Goal: Information Seeking & Learning: Understand process/instructions

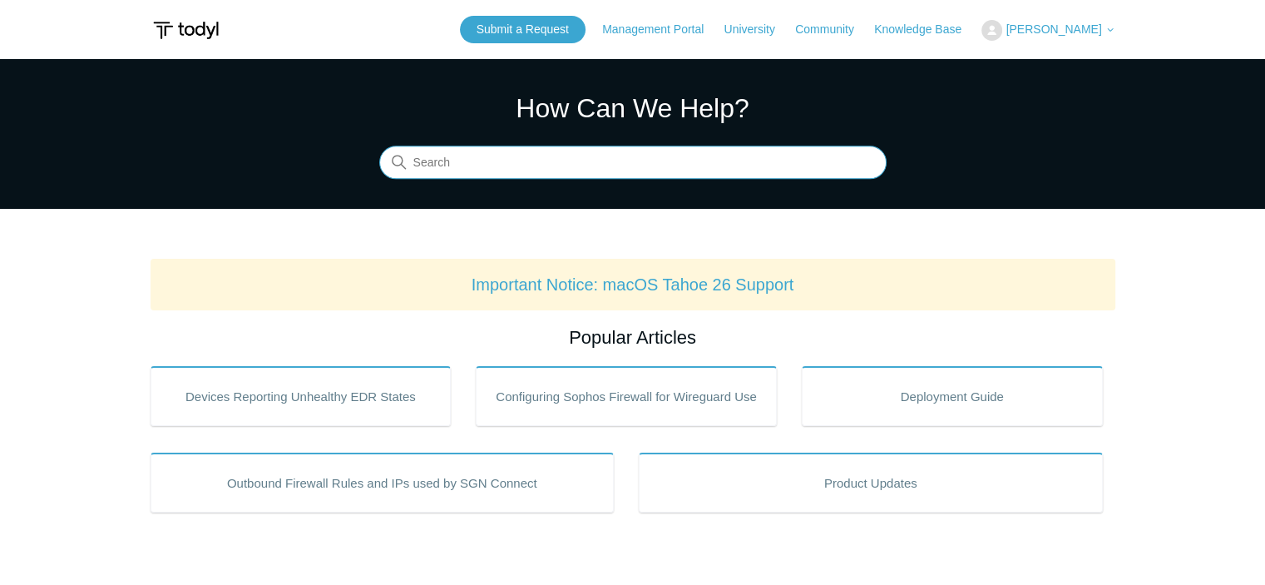
click at [472, 161] on input "Search" at bounding box center [632, 162] width 507 height 33
type input "starting up and gathering information"
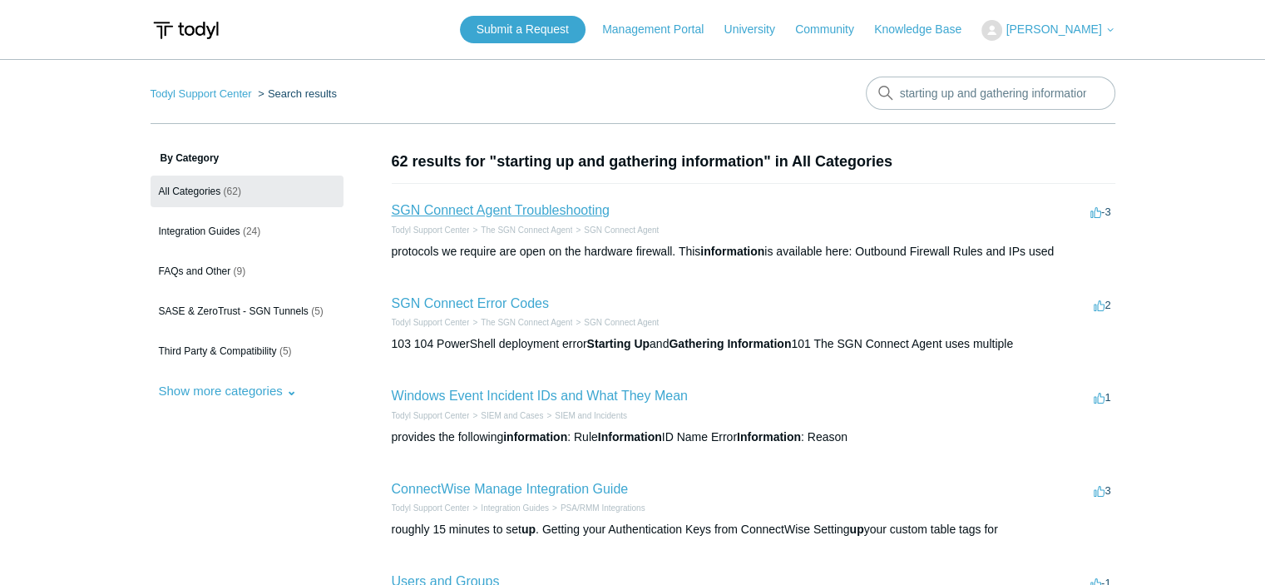
click at [531, 207] on link "SGN Connect Agent Troubleshooting" at bounding box center [501, 210] width 218 height 14
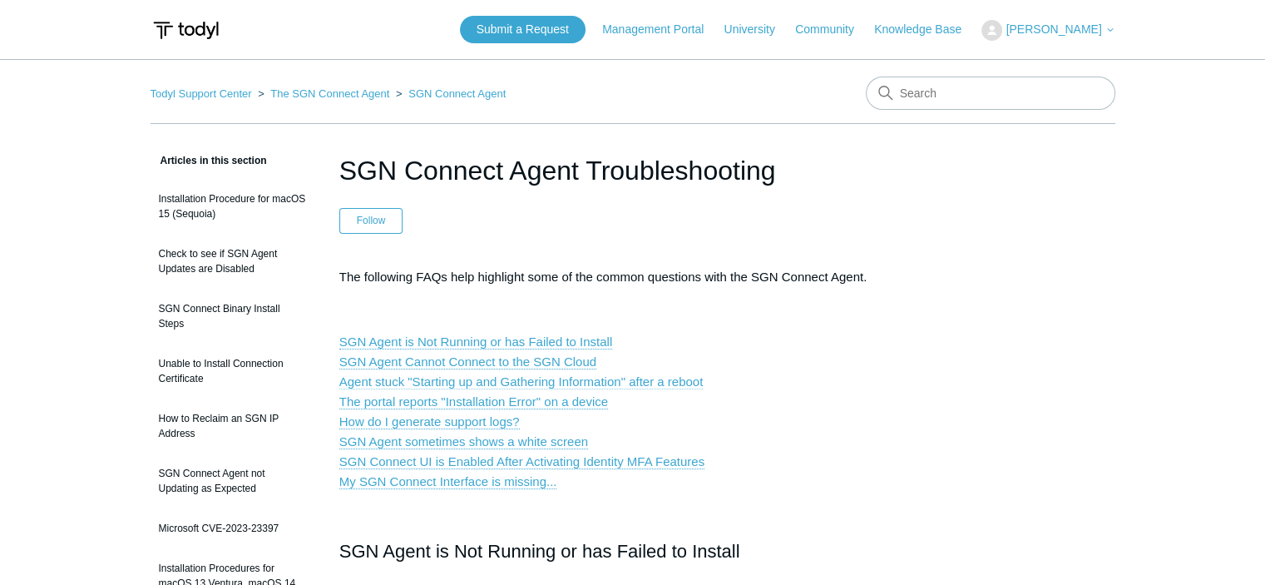
click at [570, 377] on link "Agent stuck "Starting up and Gathering Information" after a reboot" at bounding box center [521, 381] width 364 height 15
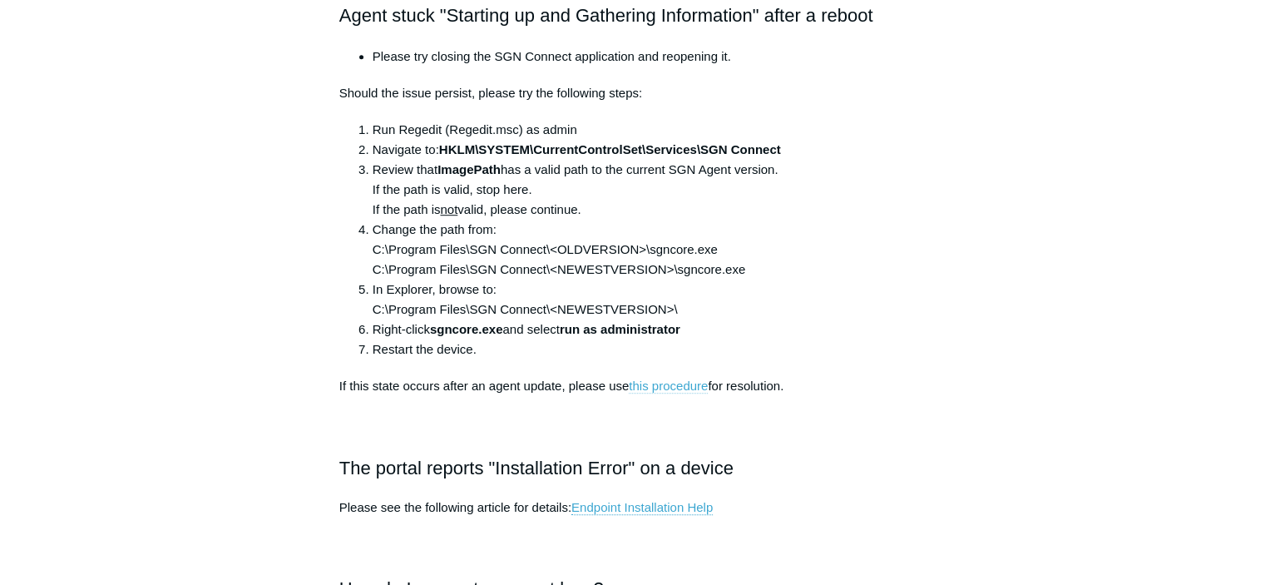
click at [669, 381] on link "this procedure" at bounding box center [668, 385] width 79 height 15
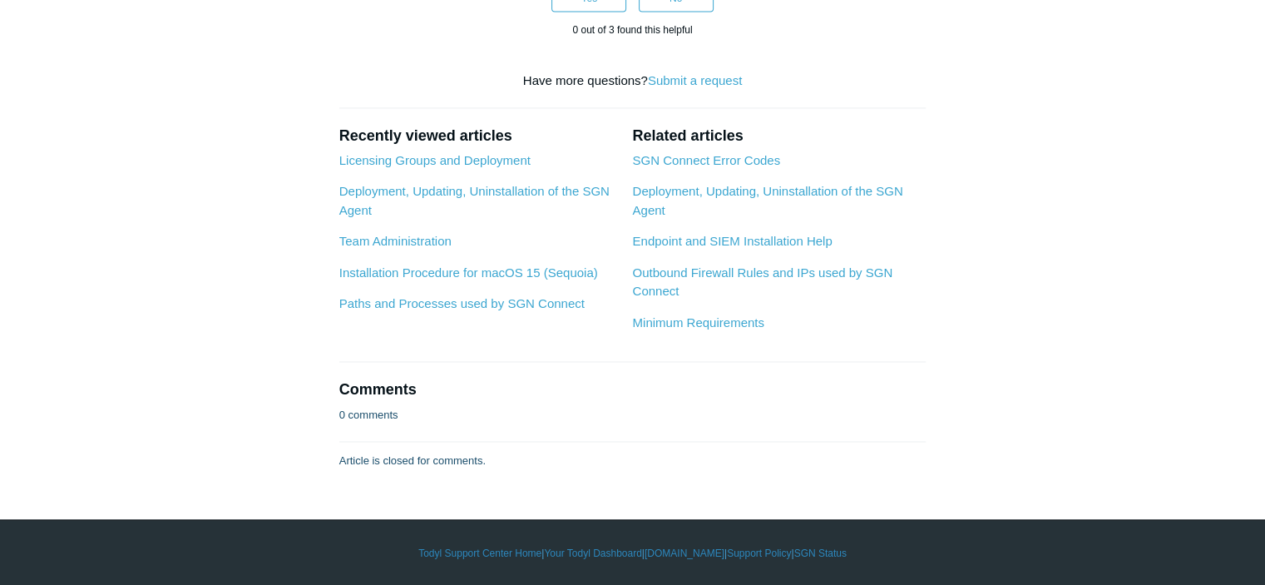
scroll to position [2874, 0]
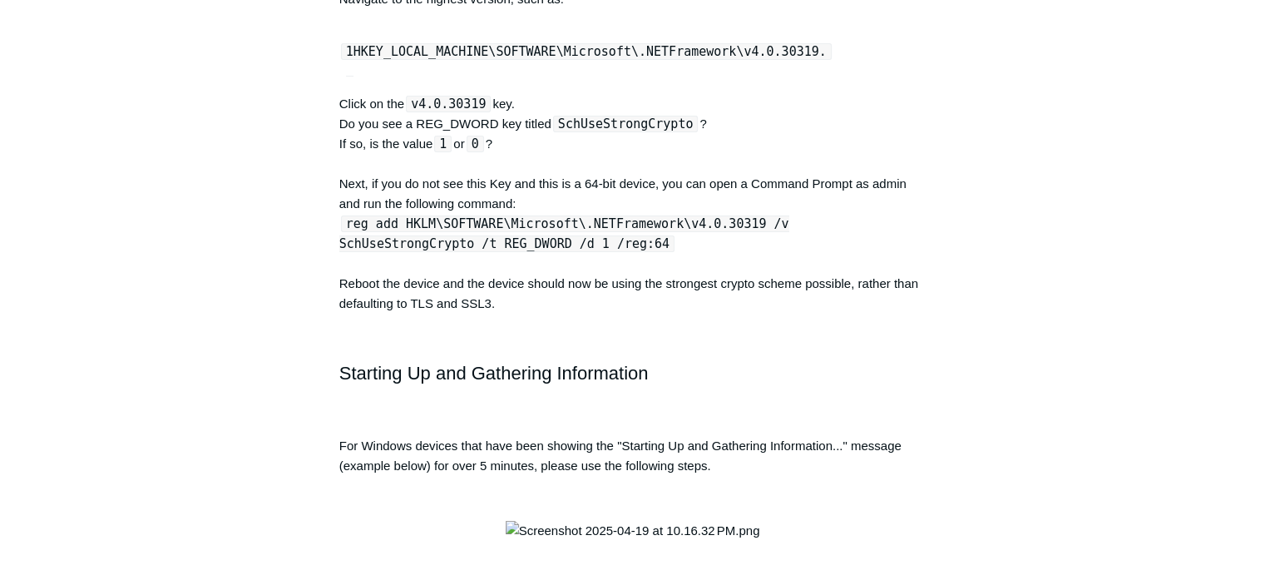
scroll to position [5779, 0]
